Goal: Task Accomplishment & Management: Use online tool/utility

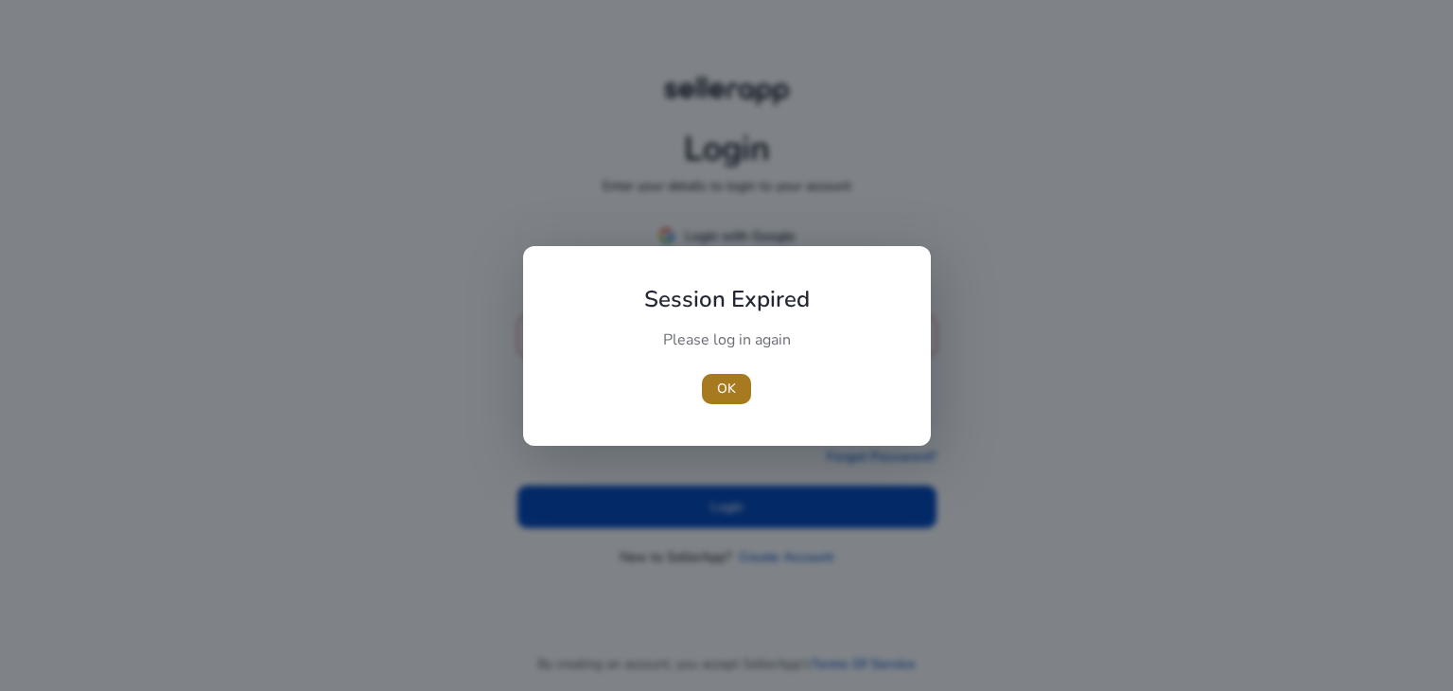
click at [727, 396] on span "OK" at bounding box center [726, 388] width 19 height 20
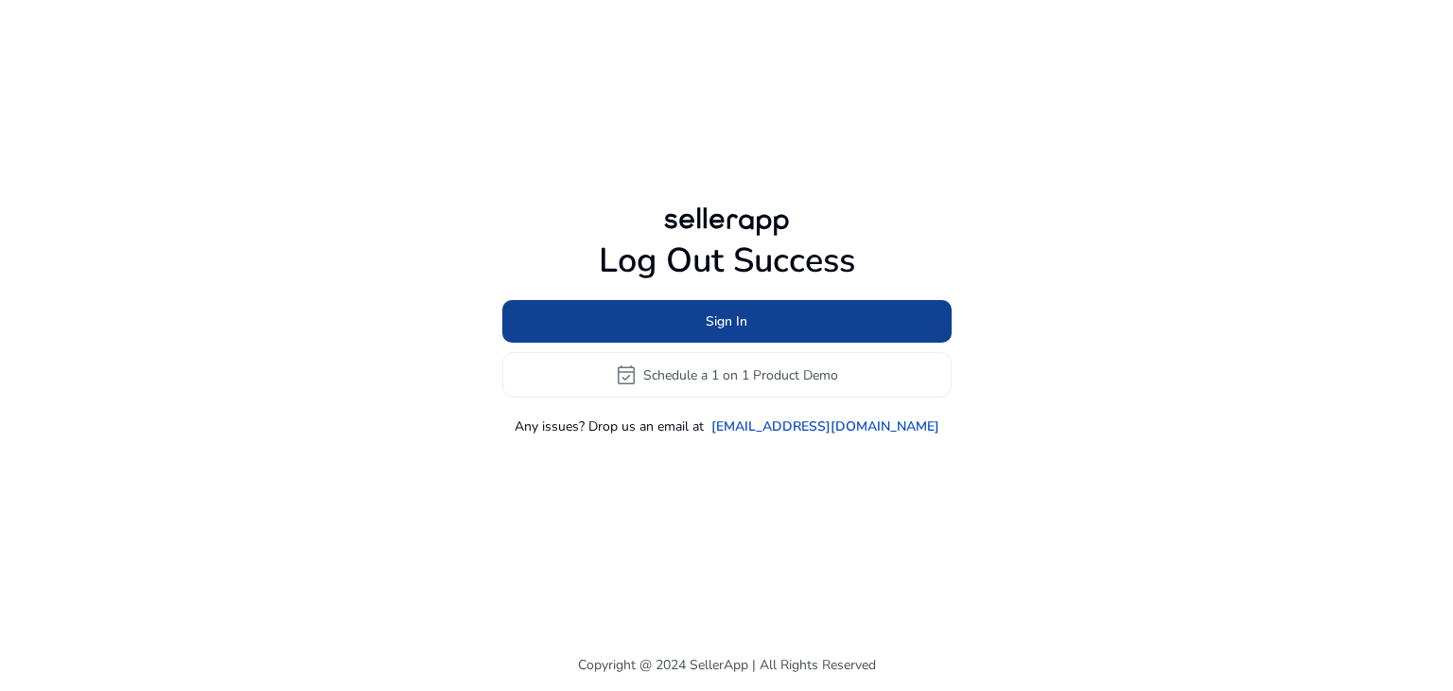
click at [759, 332] on span at bounding box center [726, 321] width 449 height 45
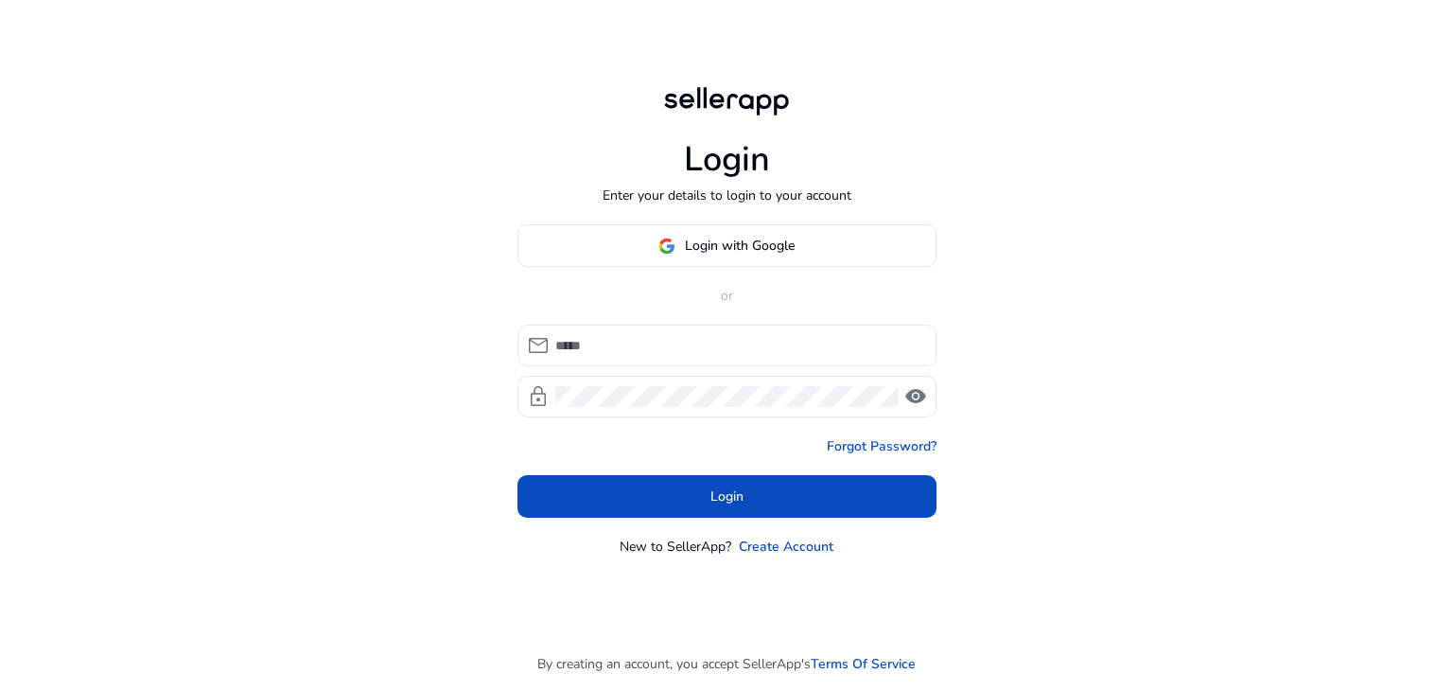
click at [636, 346] on input at bounding box center [738, 345] width 366 height 21
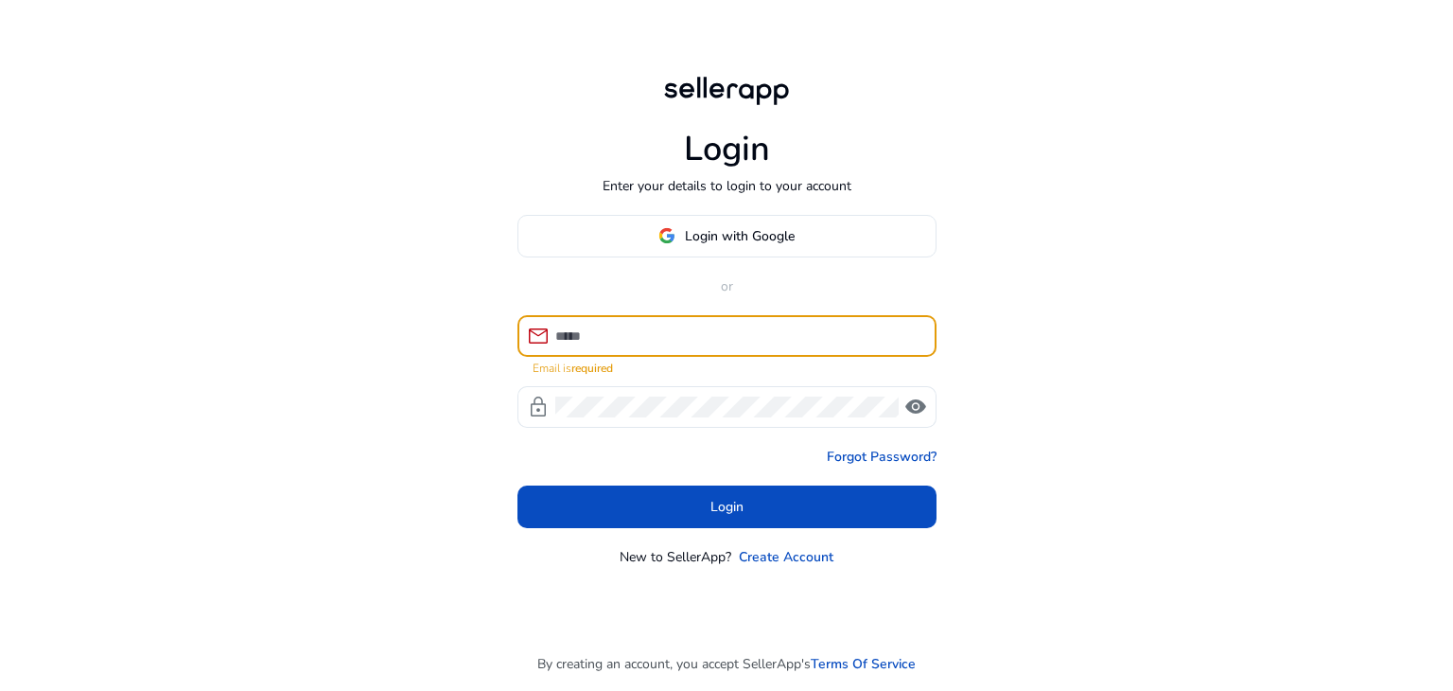
type input "**********"
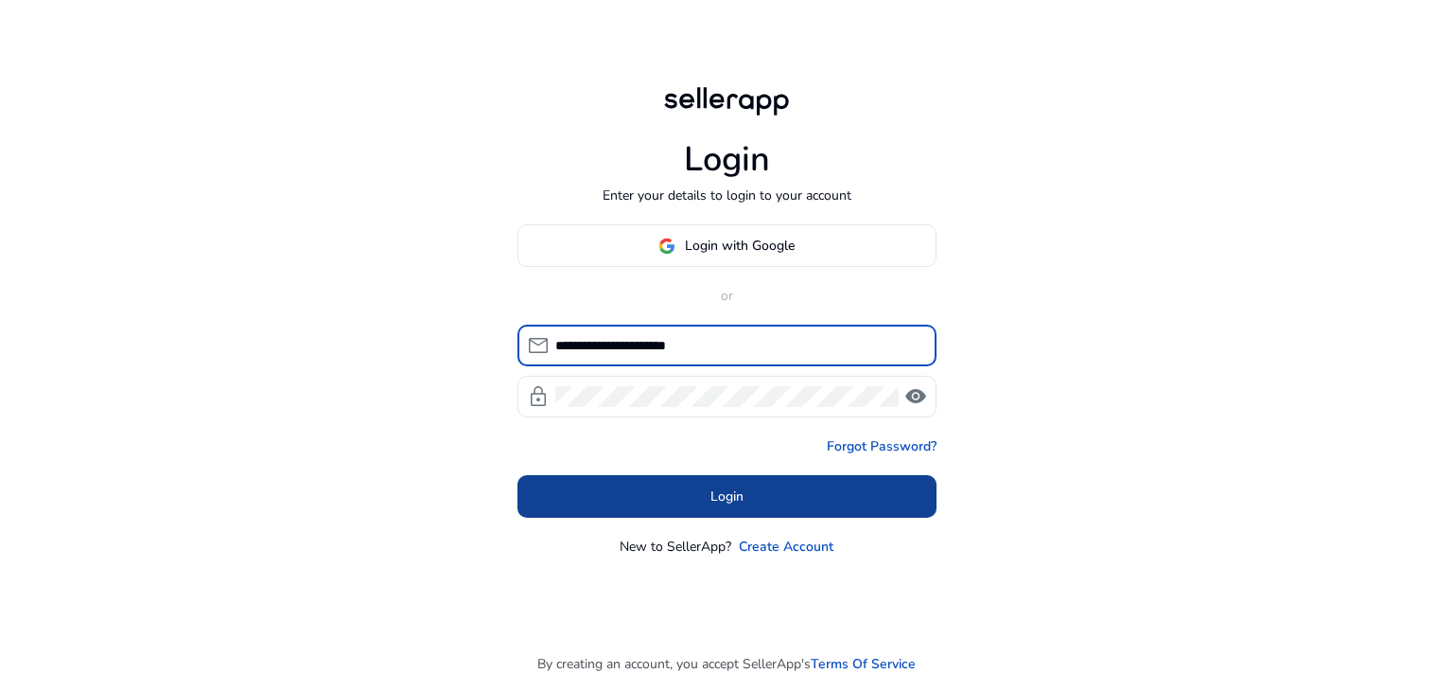
click at [676, 500] on span at bounding box center [727, 496] width 419 height 45
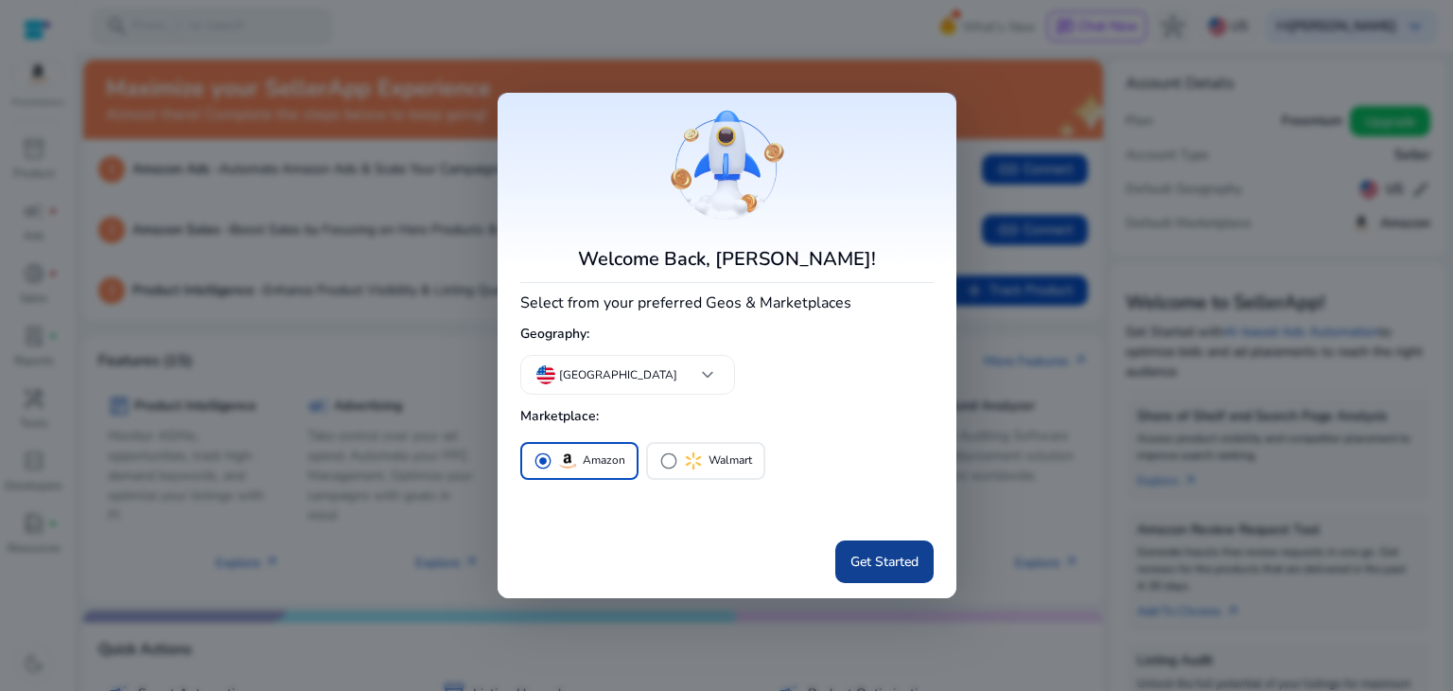
click at [889, 562] on span "Get Started" at bounding box center [885, 562] width 68 height 20
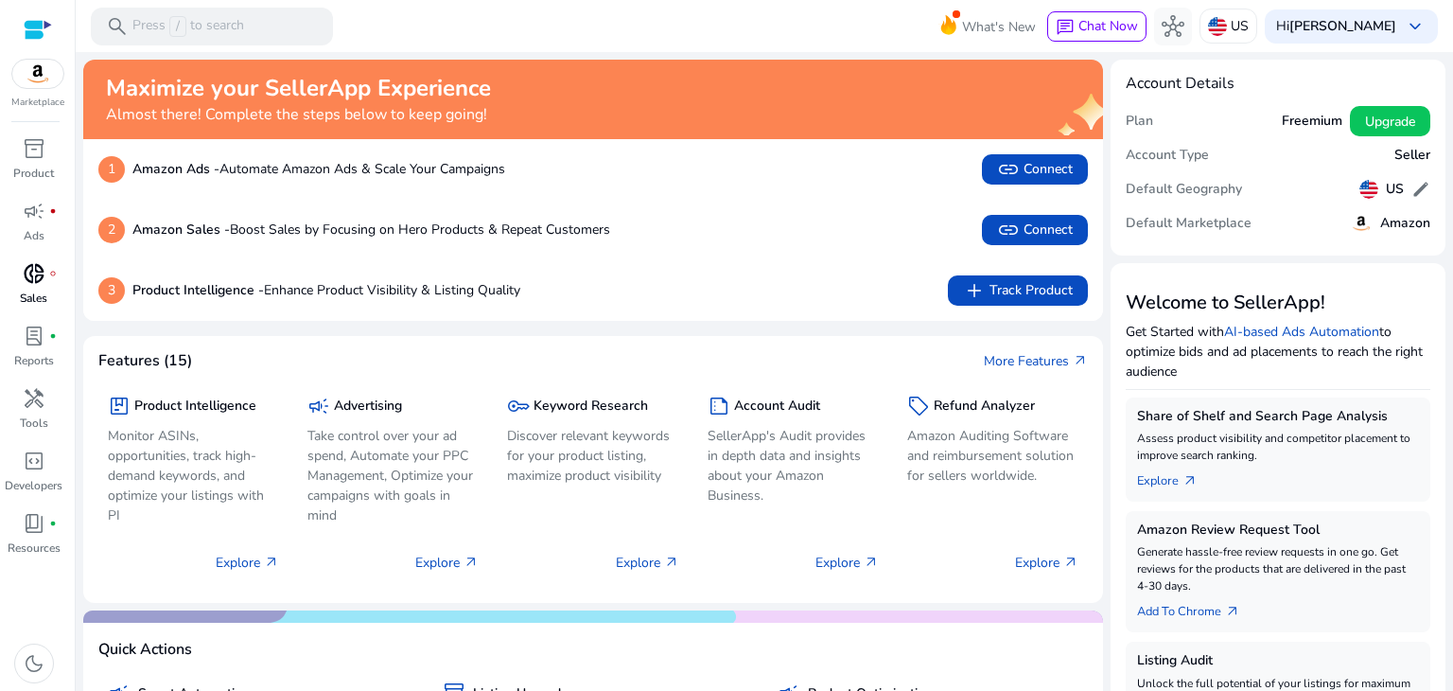
click at [31, 280] on span "donut_small" at bounding box center [34, 273] width 23 height 23
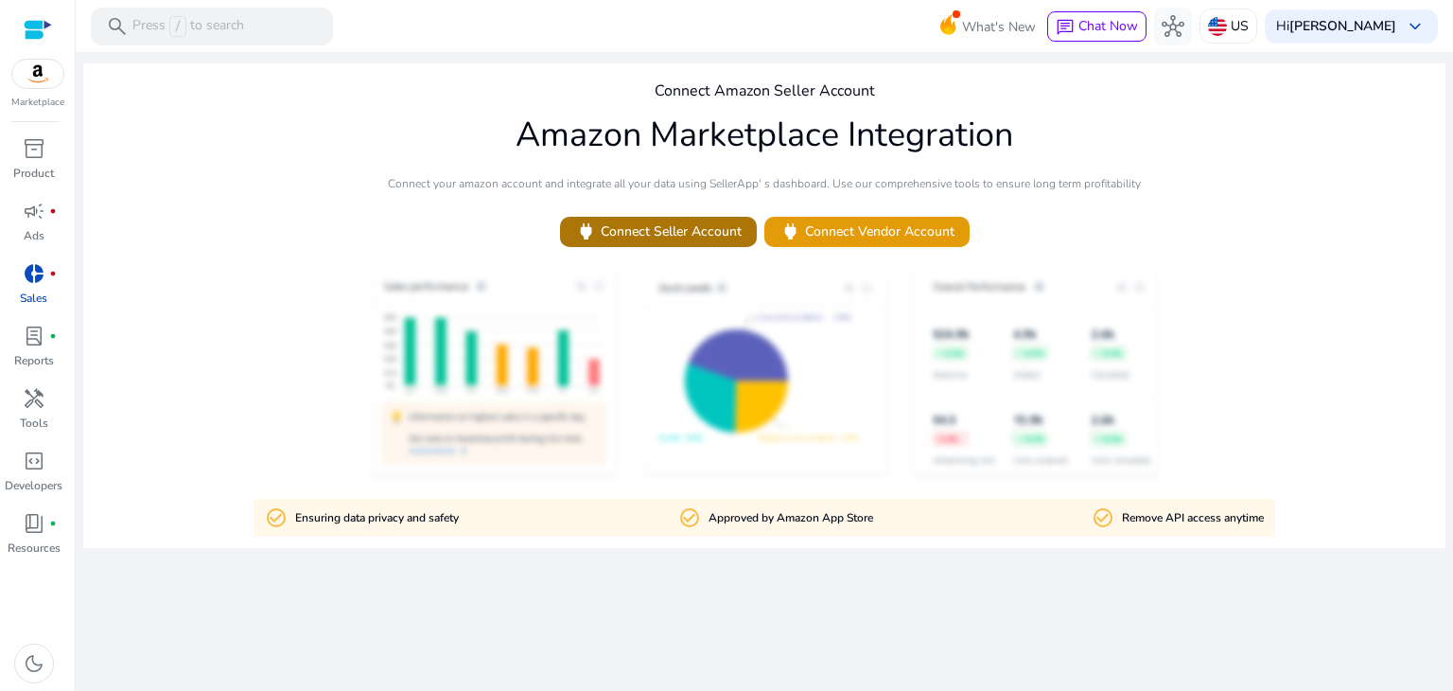
click at [658, 239] on span "power Connect Seller Account" at bounding box center [658, 231] width 167 height 22
click at [30, 546] on p "Resources" at bounding box center [34, 547] width 53 height 17
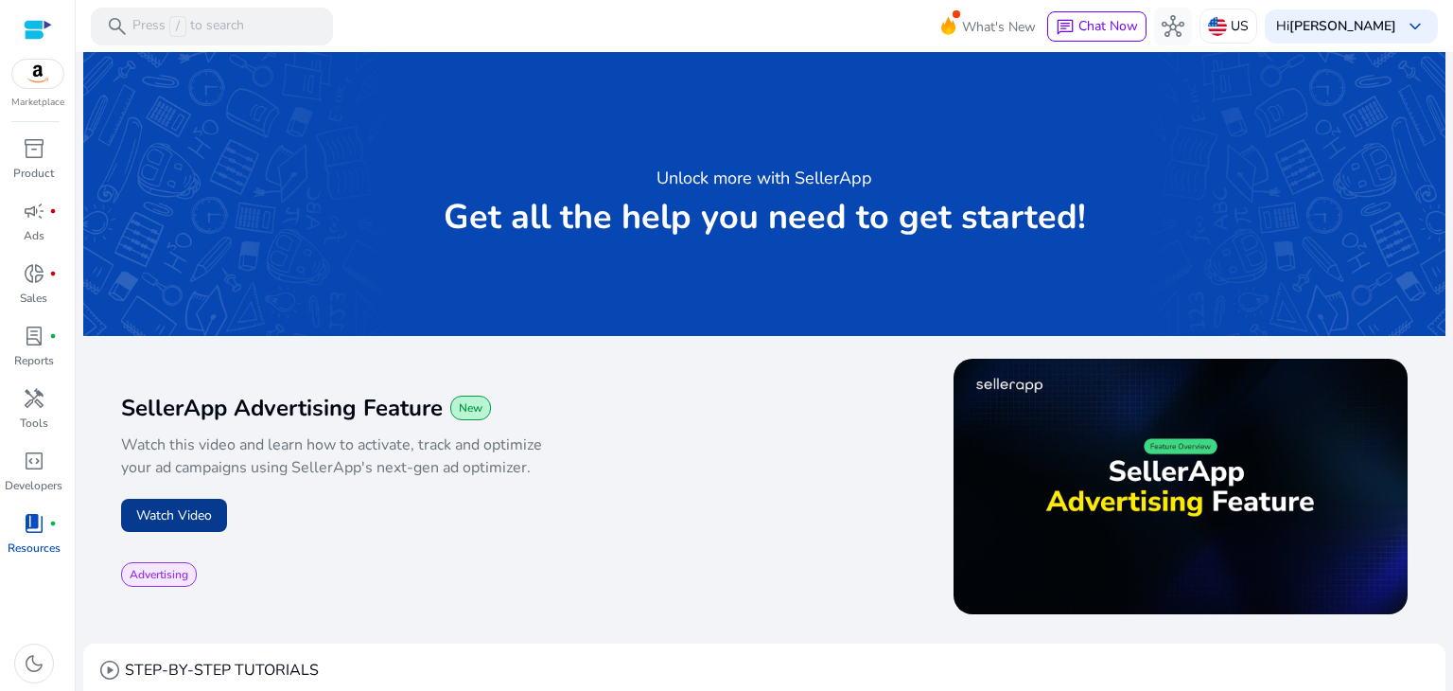
click at [189, 517] on button "Watch Video" at bounding box center [174, 515] width 106 height 33
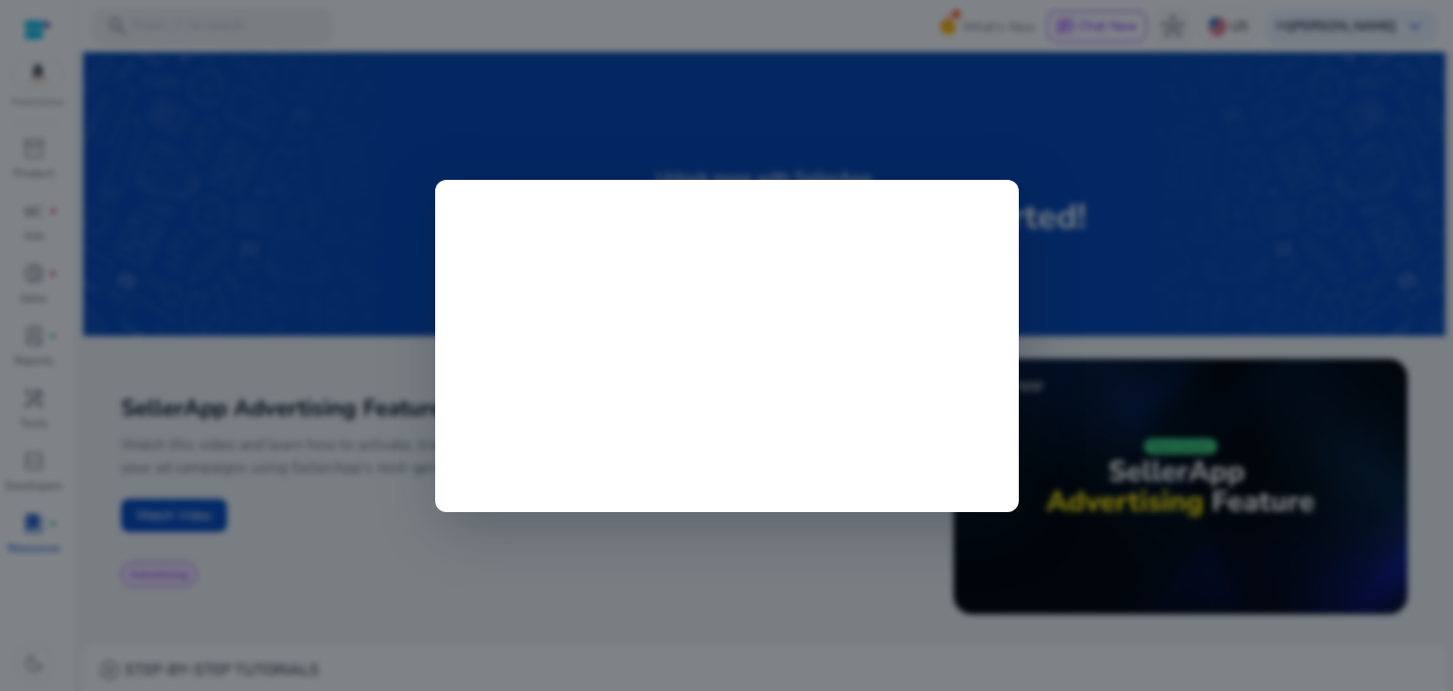
click at [852, 114] on div at bounding box center [726, 345] width 1453 height 691
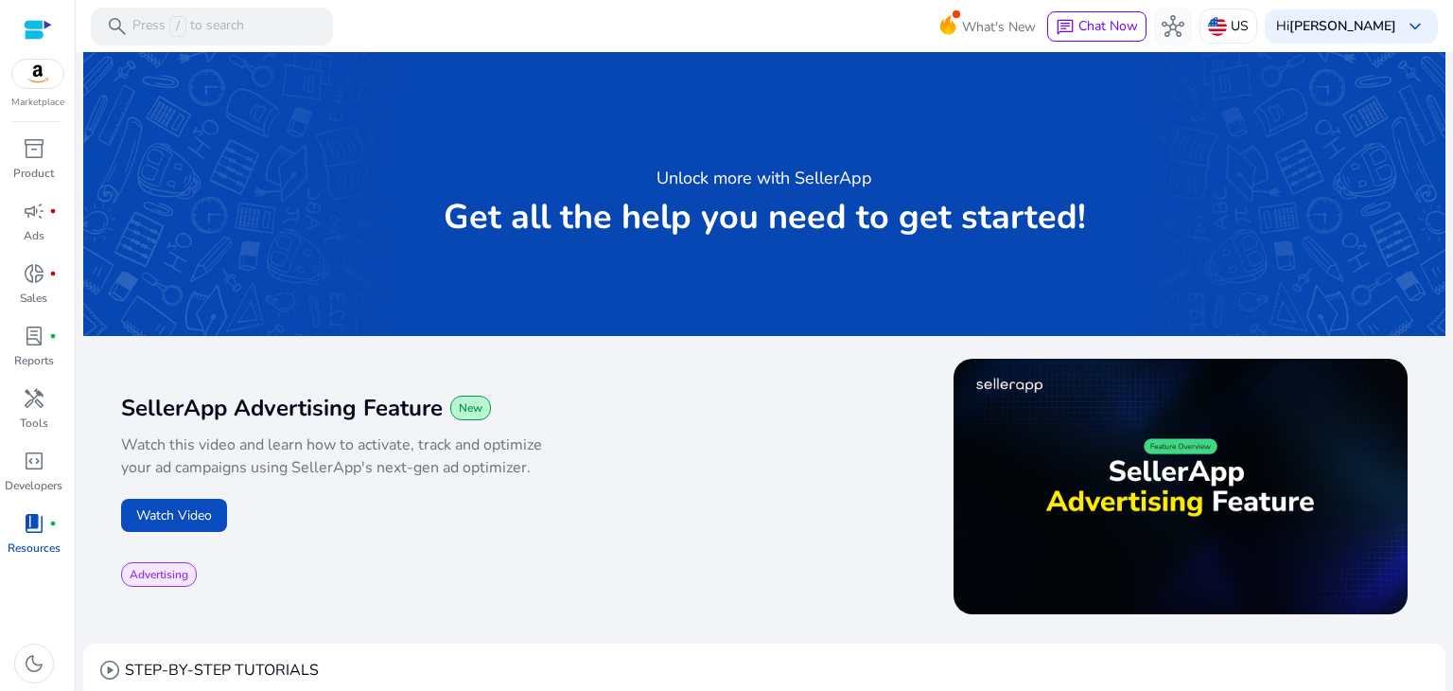
click at [16, 80] on img at bounding box center [37, 74] width 51 height 28
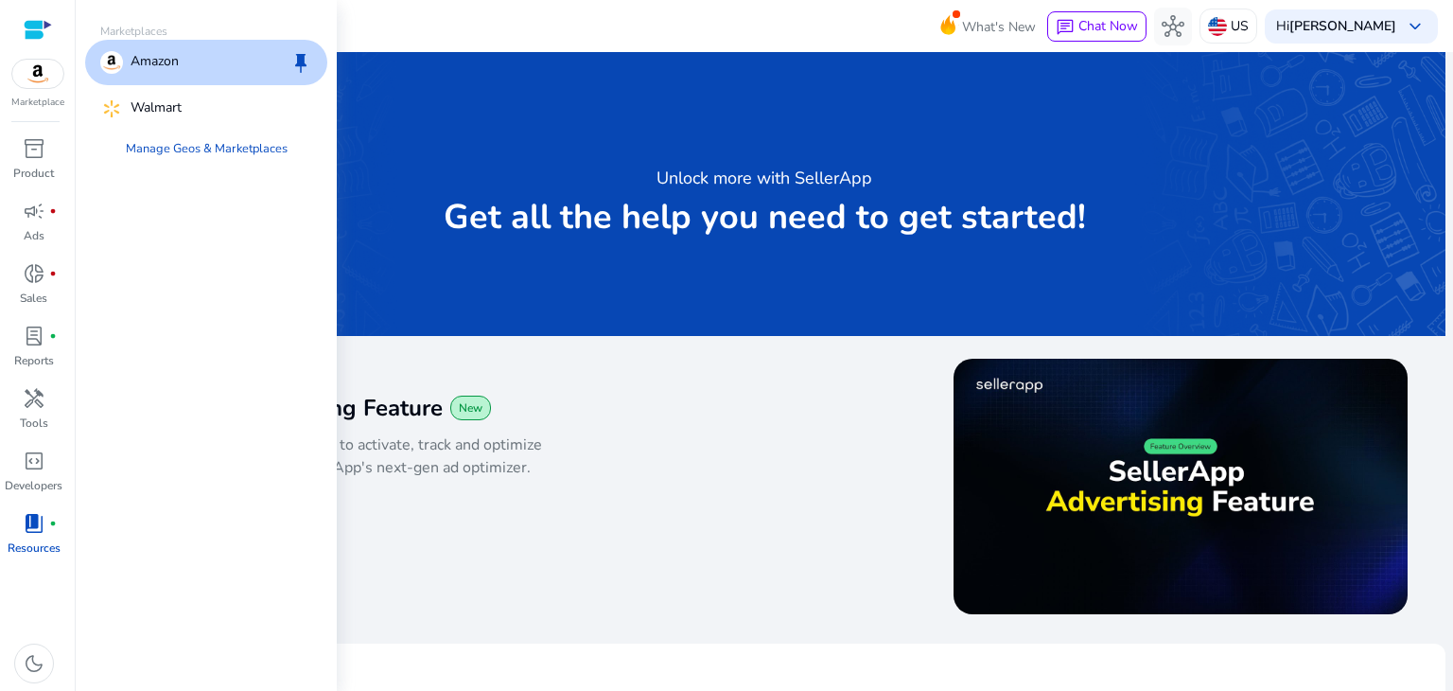
click at [167, 70] on p "Amazon" at bounding box center [155, 62] width 48 height 23
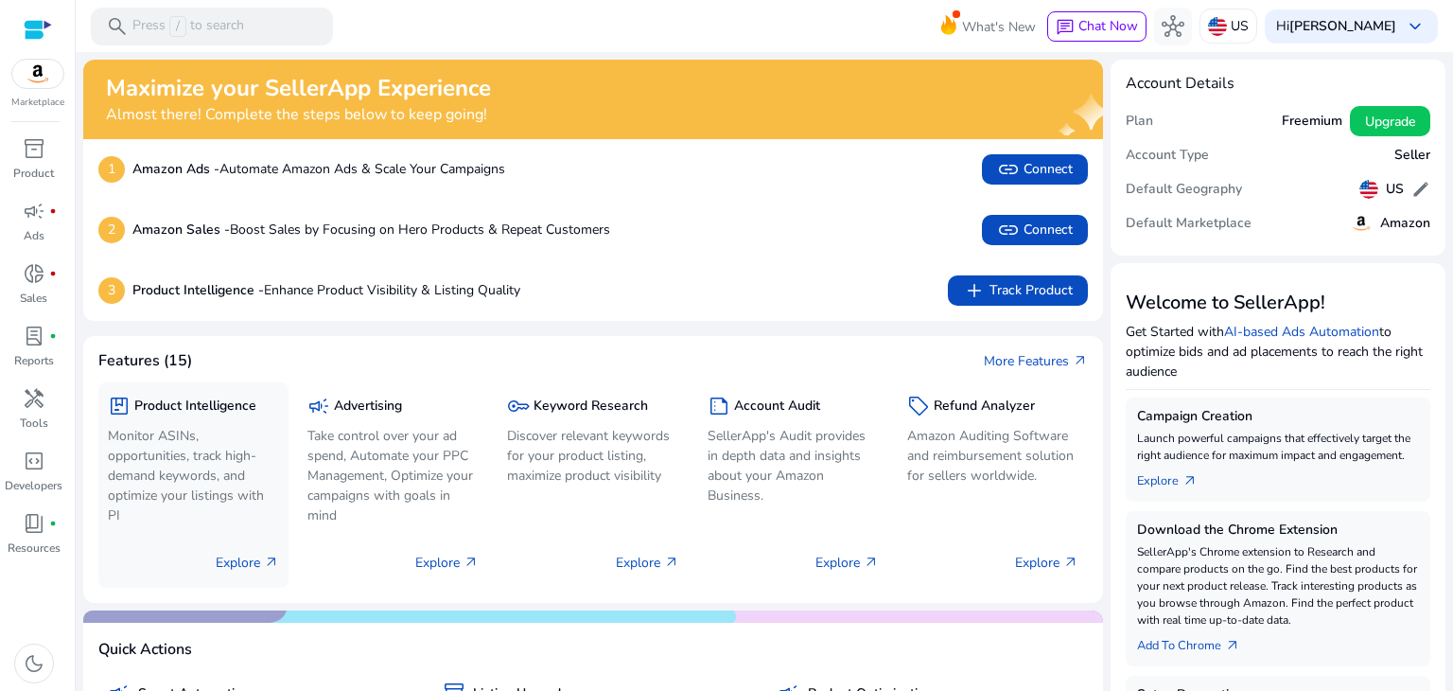
click at [248, 572] on div "Explore arrow_outward" at bounding box center [193, 554] width 171 height 47
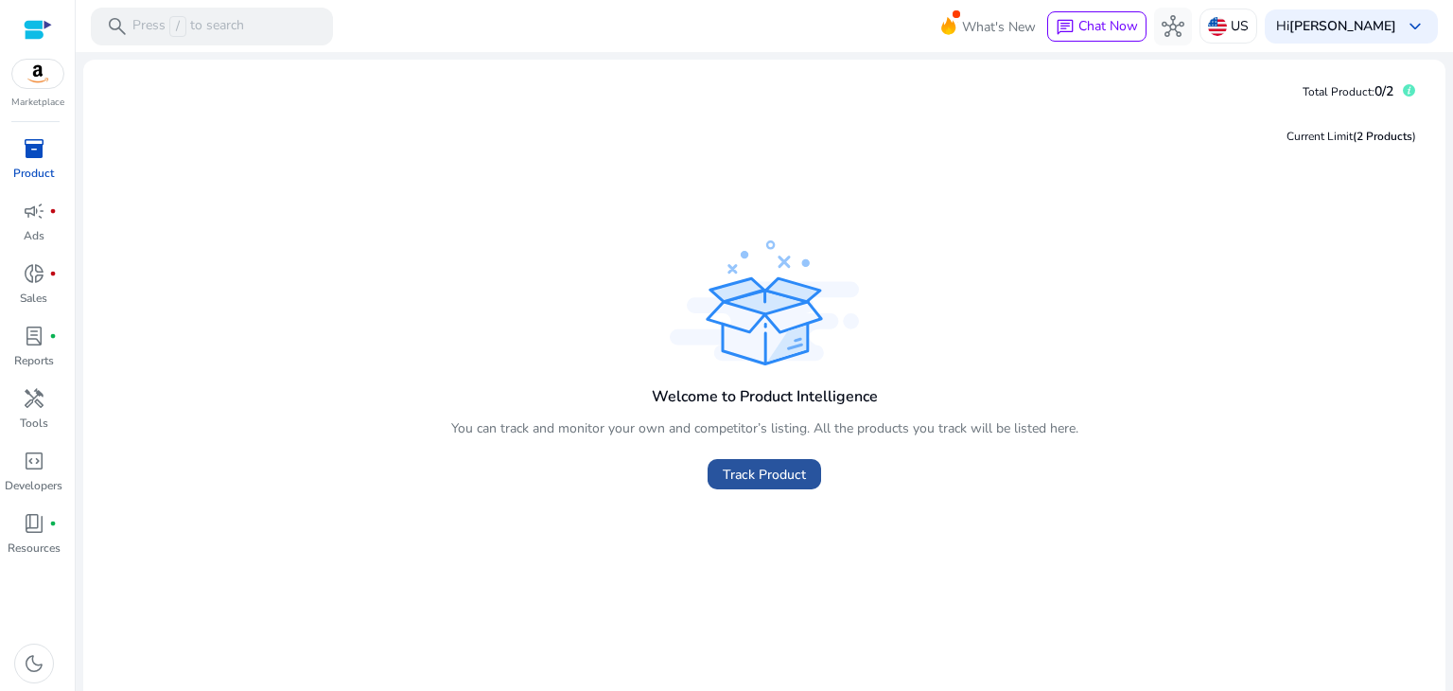
click at [788, 470] on span "Track Product" at bounding box center [764, 475] width 83 height 20
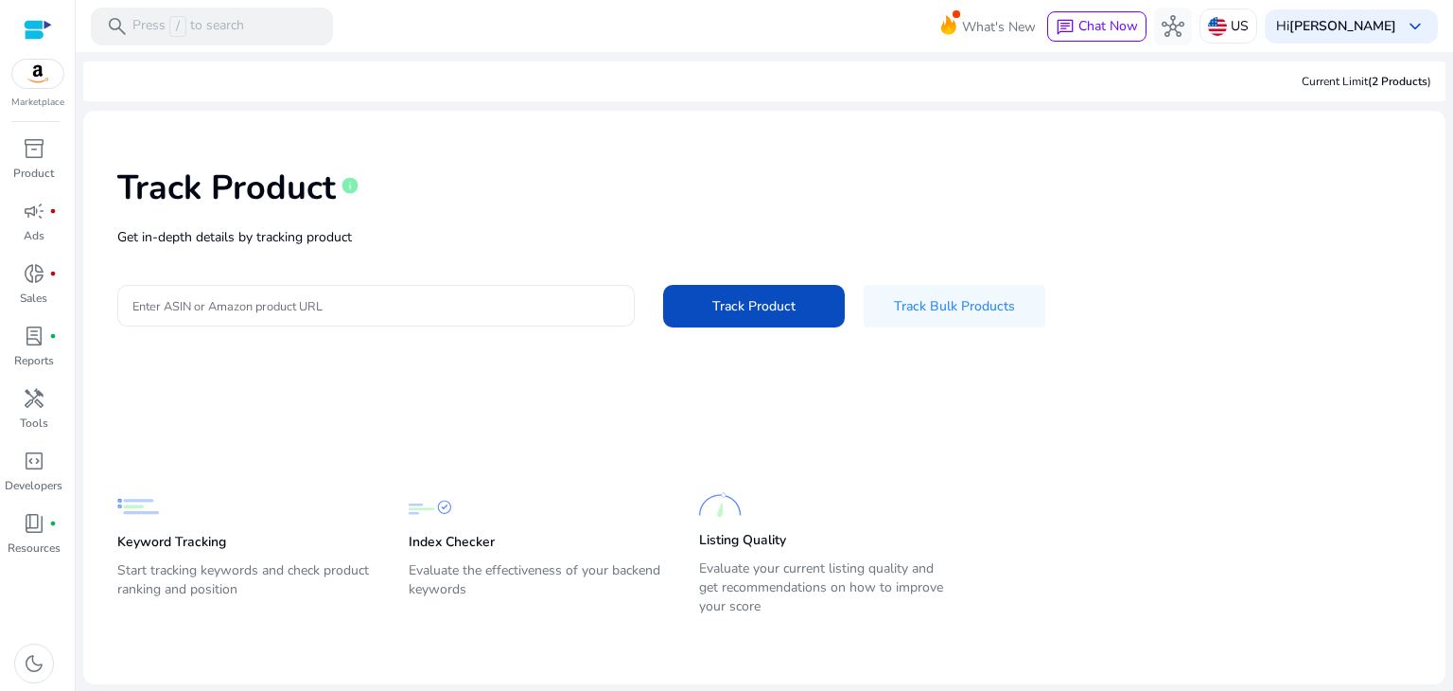
click at [280, 300] on input "Enter ASIN or Amazon product URL" at bounding box center [375, 305] width 487 height 21
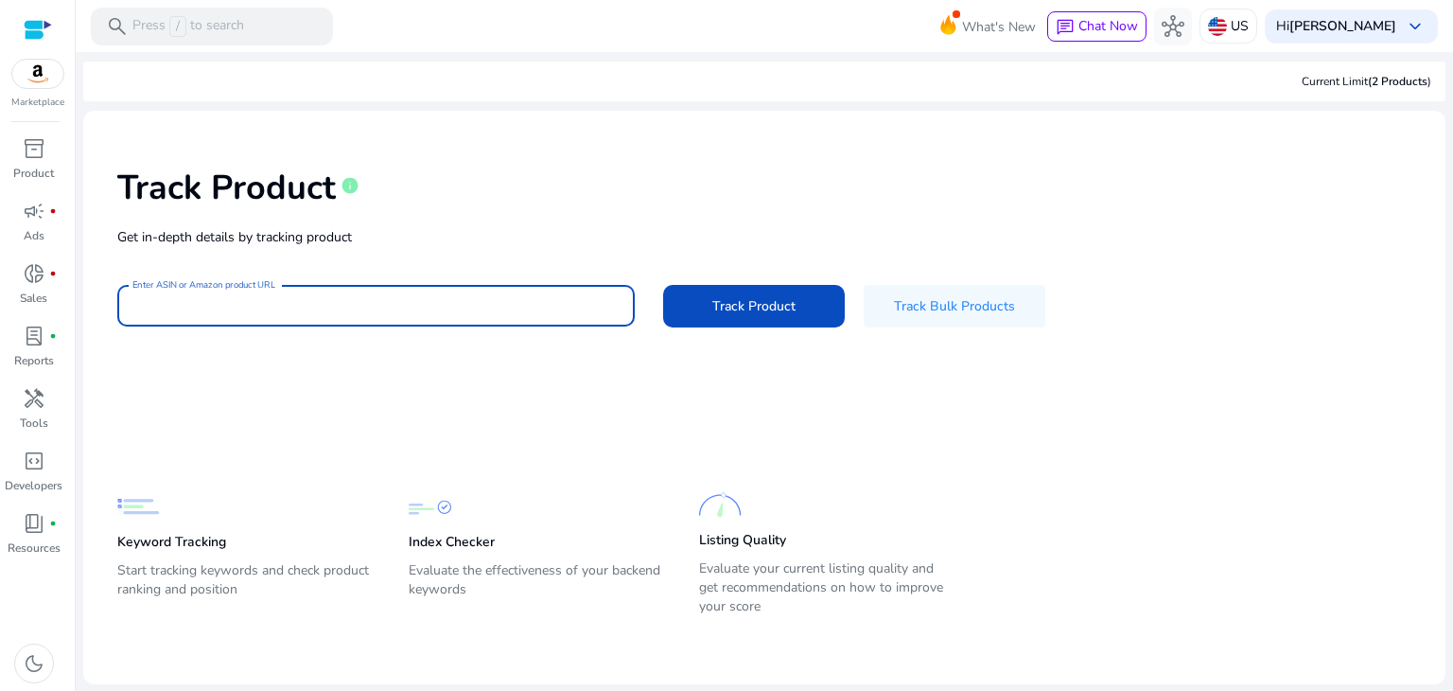
paste input "******"
click at [732, 308] on span "Track Product" at bounding box center [753, 306] width 83 height 20
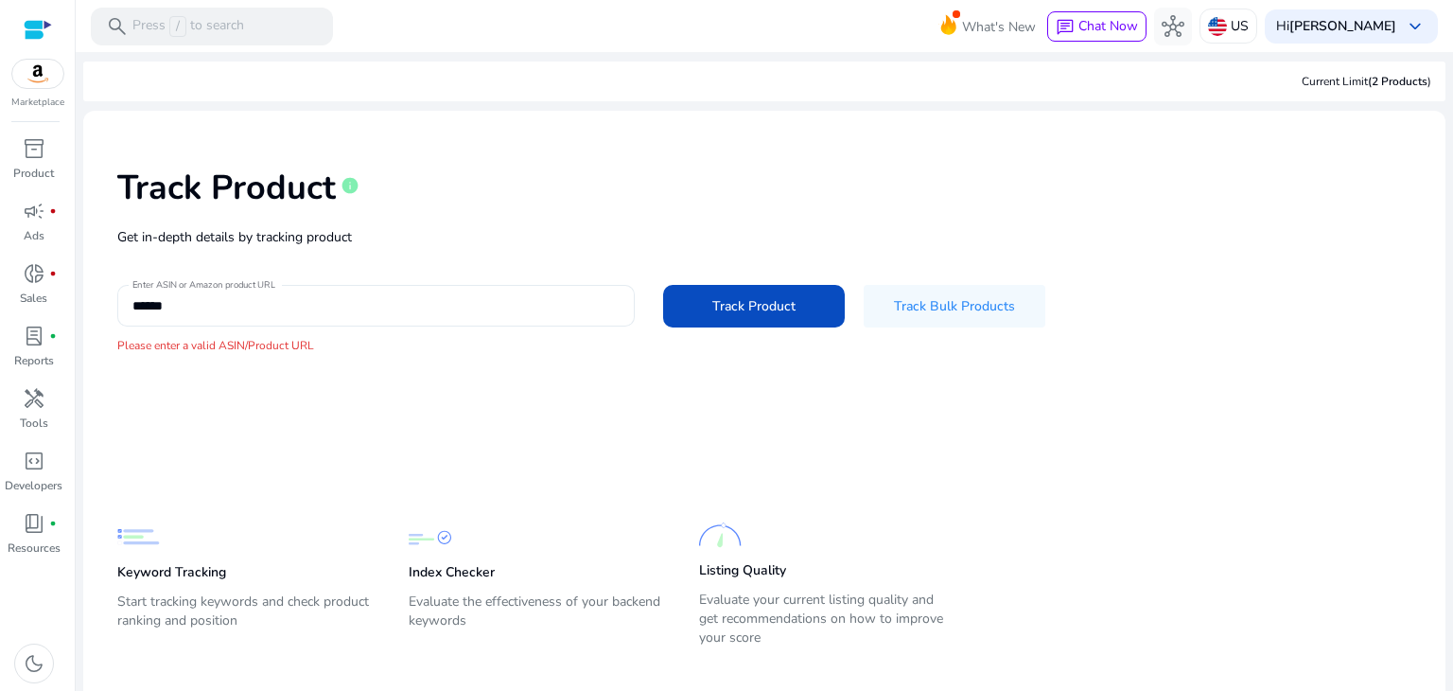
click at [276, 300] on input "******" at bounding box center [375, 305] width 487 height 21
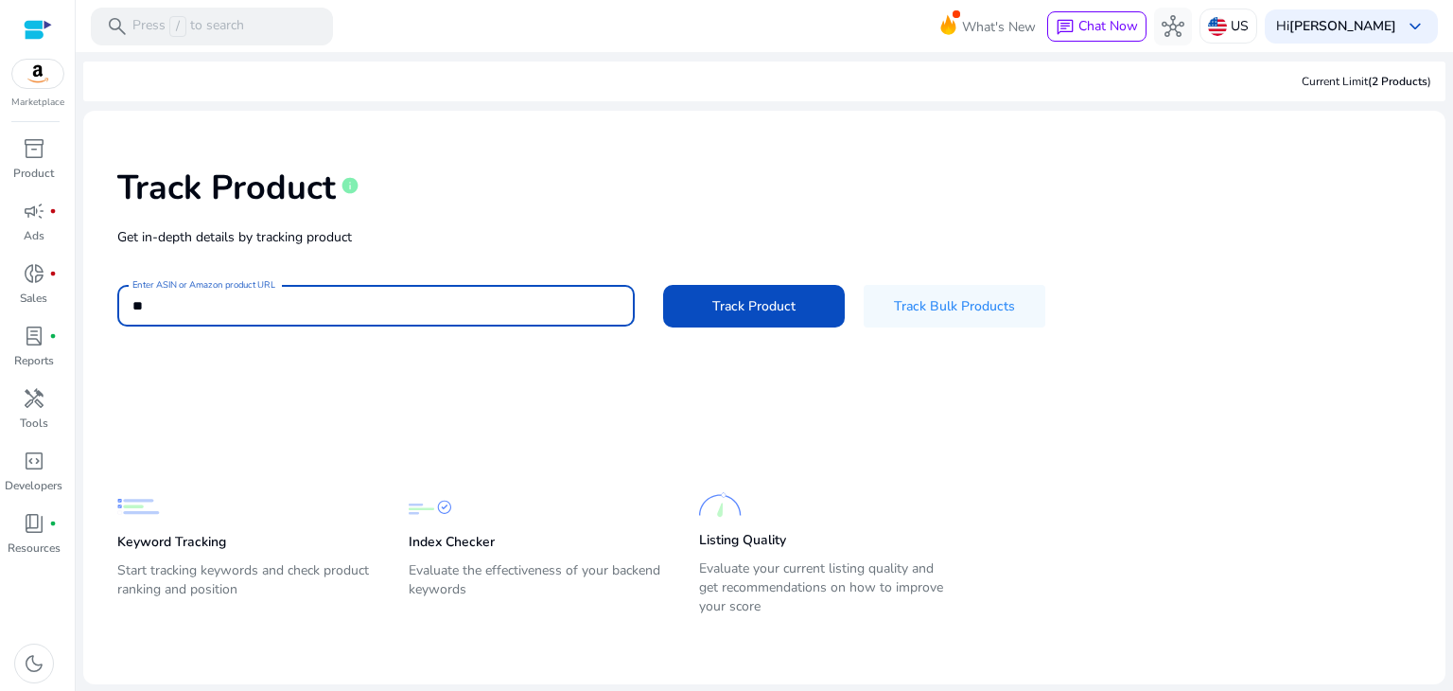
type input "*"
paste input "**********"
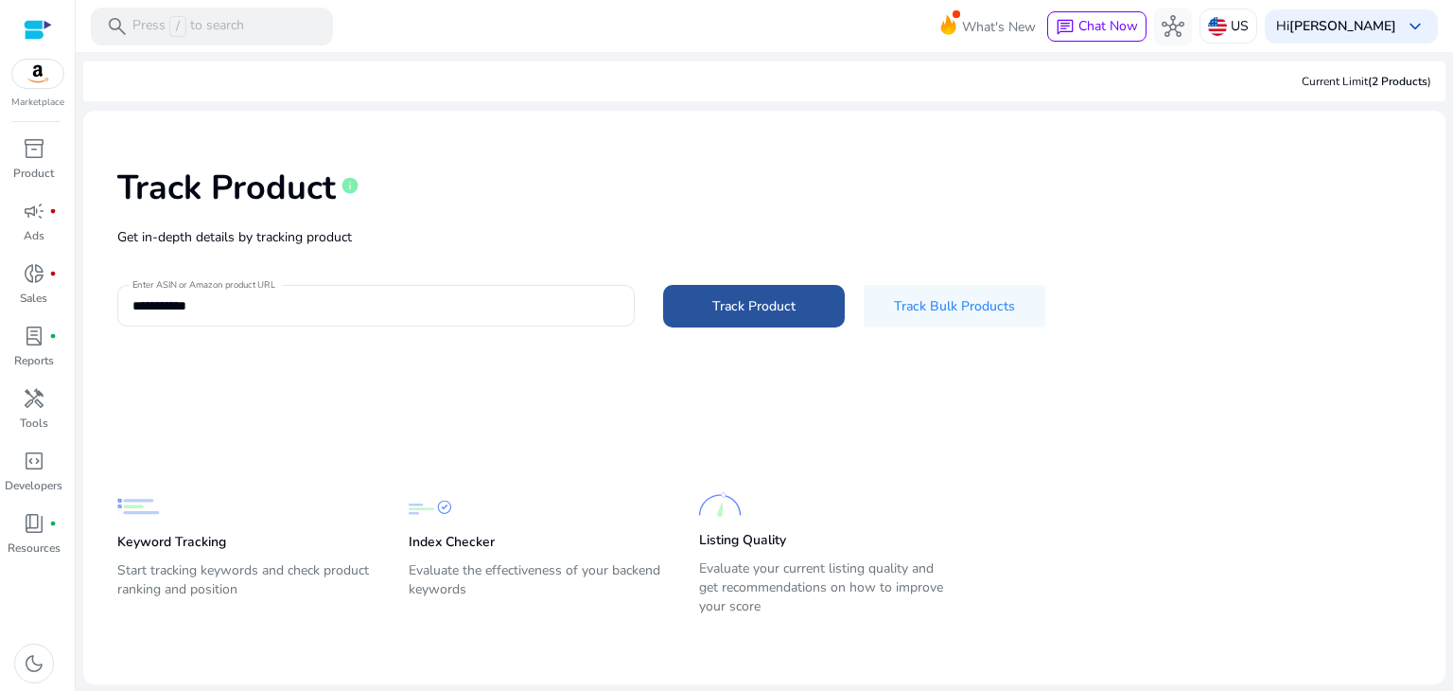
click at [743, 311] on span "Track Product" at bounding box center [753, 306] width 83 height 20
type input "**********"
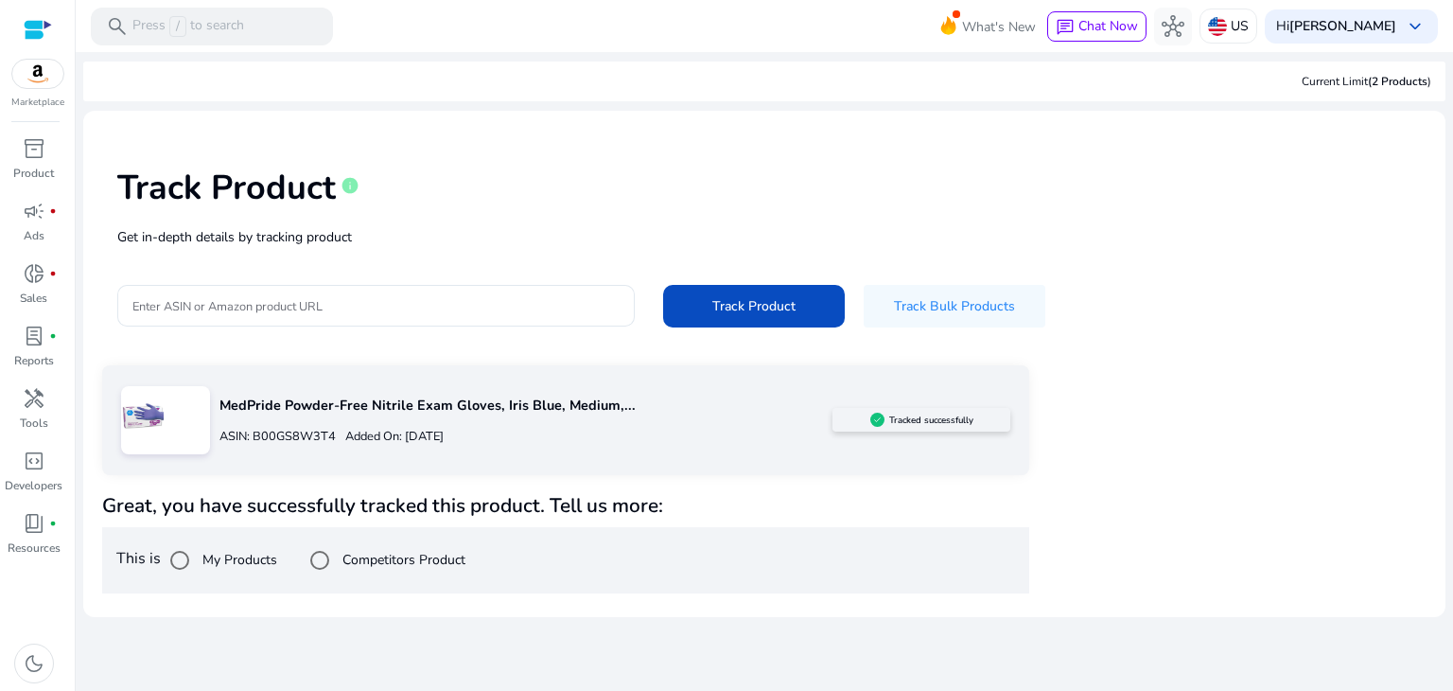
click at [1166, 483] on div "MedPride Powder-Free Nitrile Exam Gloves, Iris Blue, Medium,... ASIN: B00GS8W3T…" at bounding box center [764, 479] width 1325 height 228
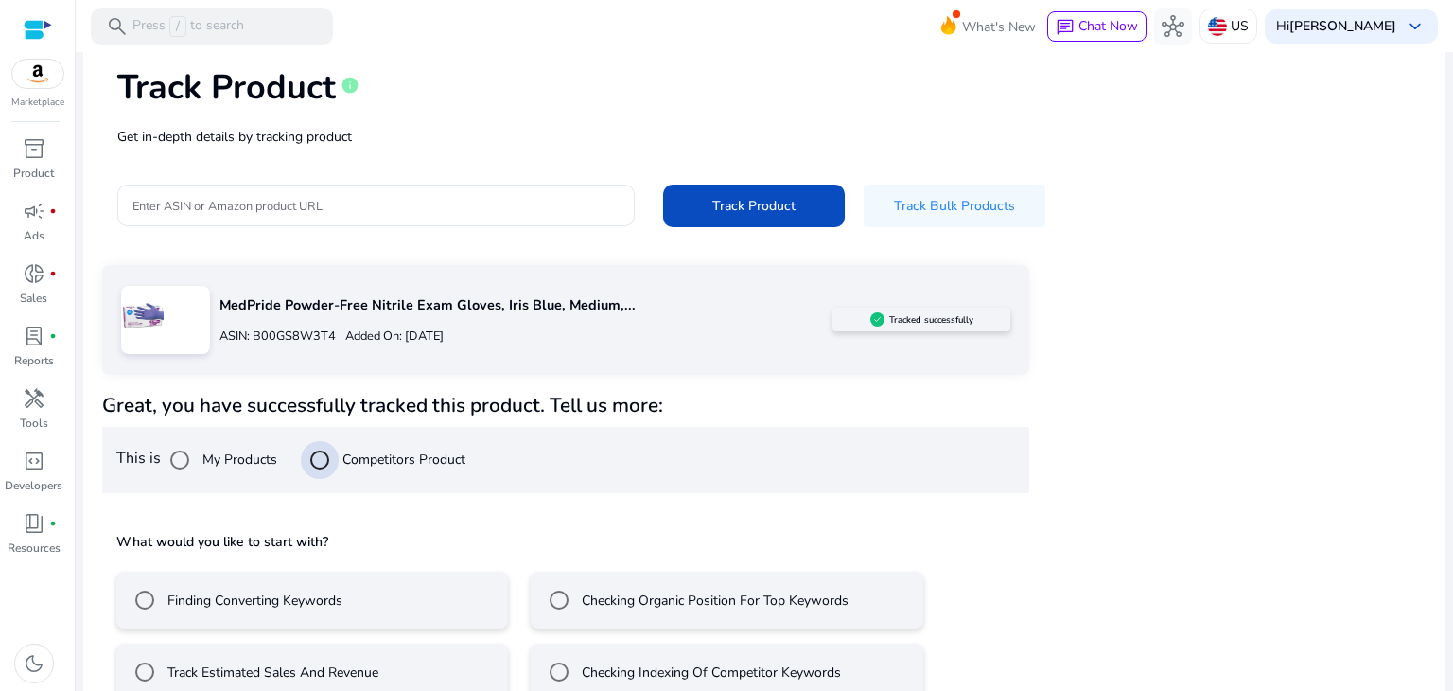
scroll to position [136, 0]
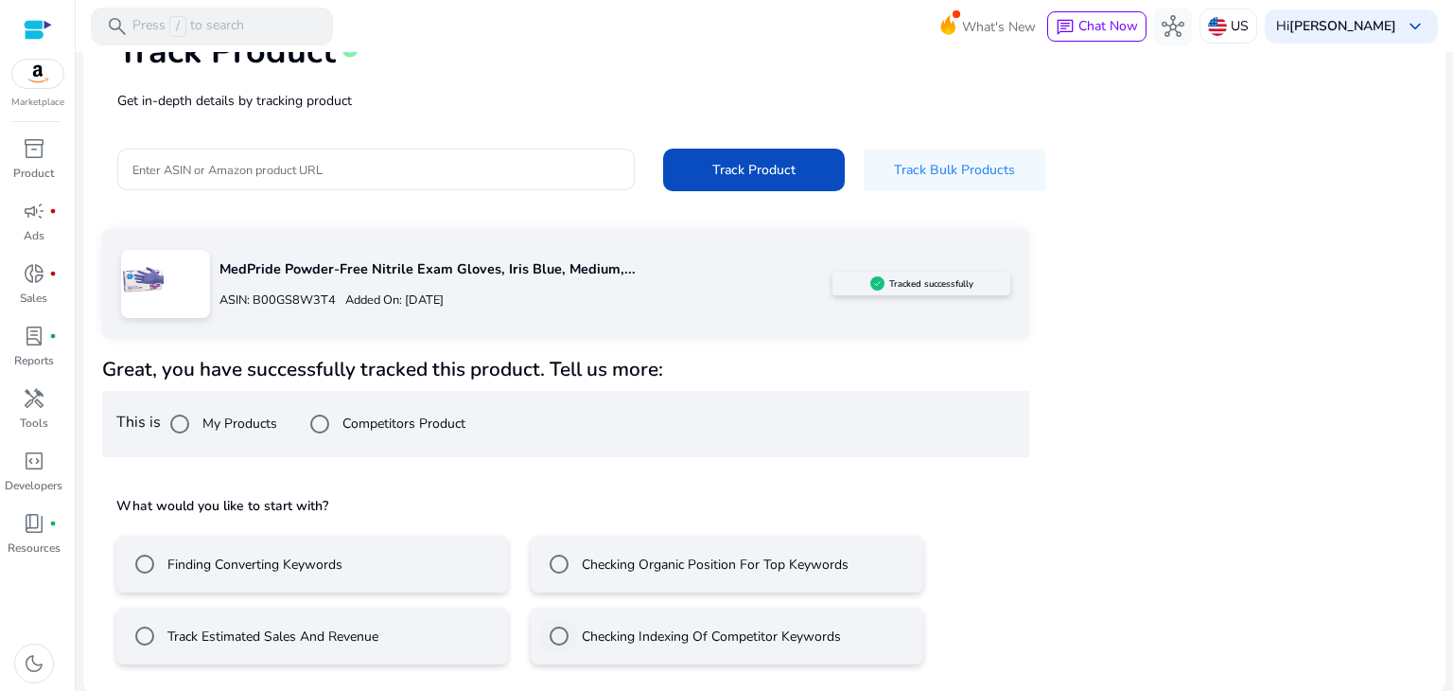
click at [764, 640] on label "Checking Indexing Of Competitor Keywords" at bounding box center [709, 636] width 263 height 20
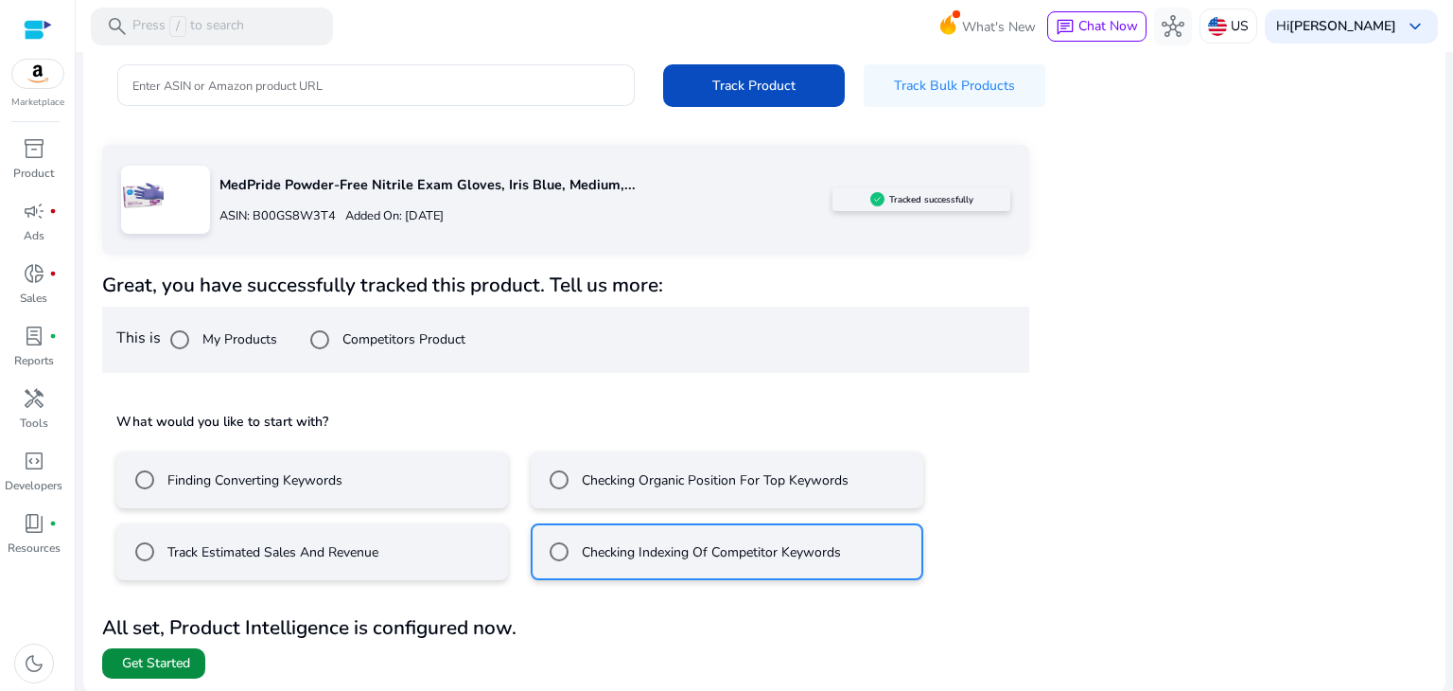
click at [185, 650] on span at bounding box center [153, 663] width 103 height 45
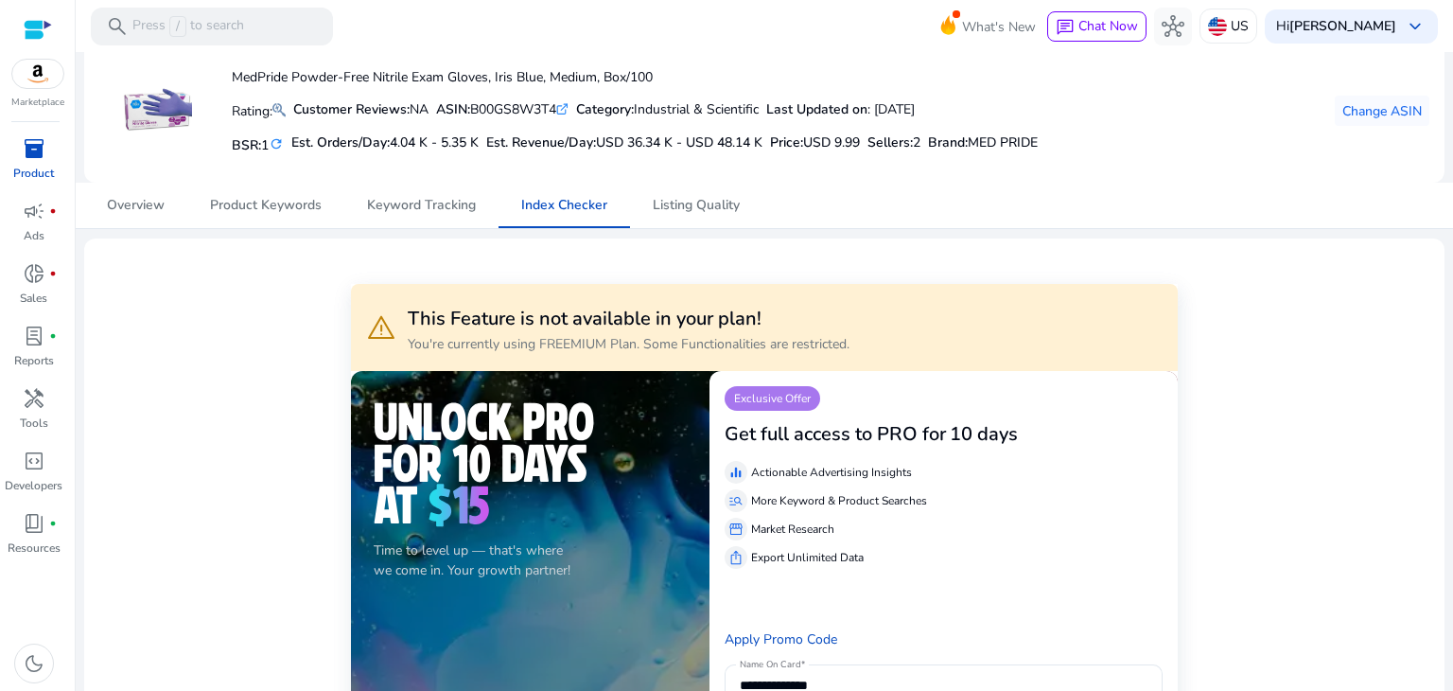
scroll to position [49, 0]
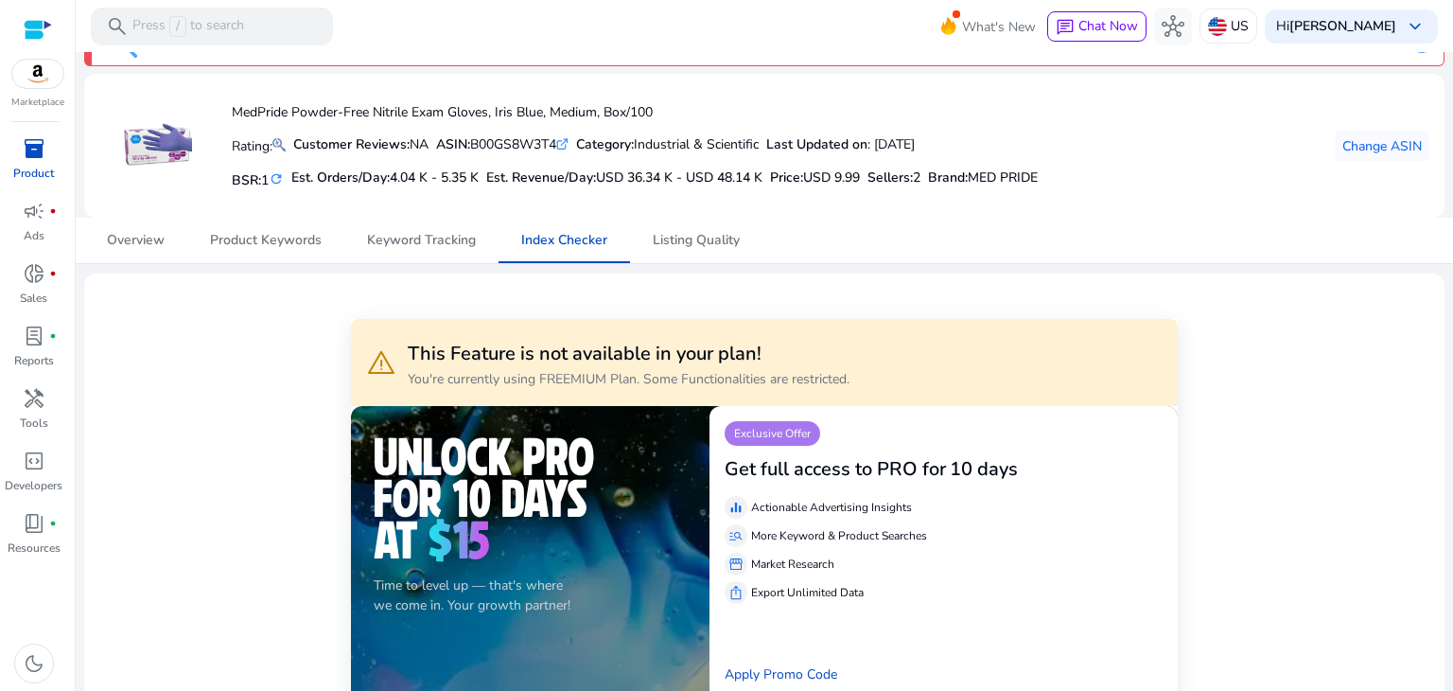
click at [1374, 214] on mat-card "MedPride Powder-Free Nitrile Exam Gloves, Iris Blue, Medium, Box/100 Rating: Cu…" at bounding box center [764, 146] width 1361 height 144
drag, startPoint x: 1374, startPoint y: 214, endPoint x: 1368, endPoint y: 63, distance: 150.5
click at [24, 37] on div at bounding box center [38, 30] width 28 height 22
